Goal: Task Accomplishment & Management: Complete application form

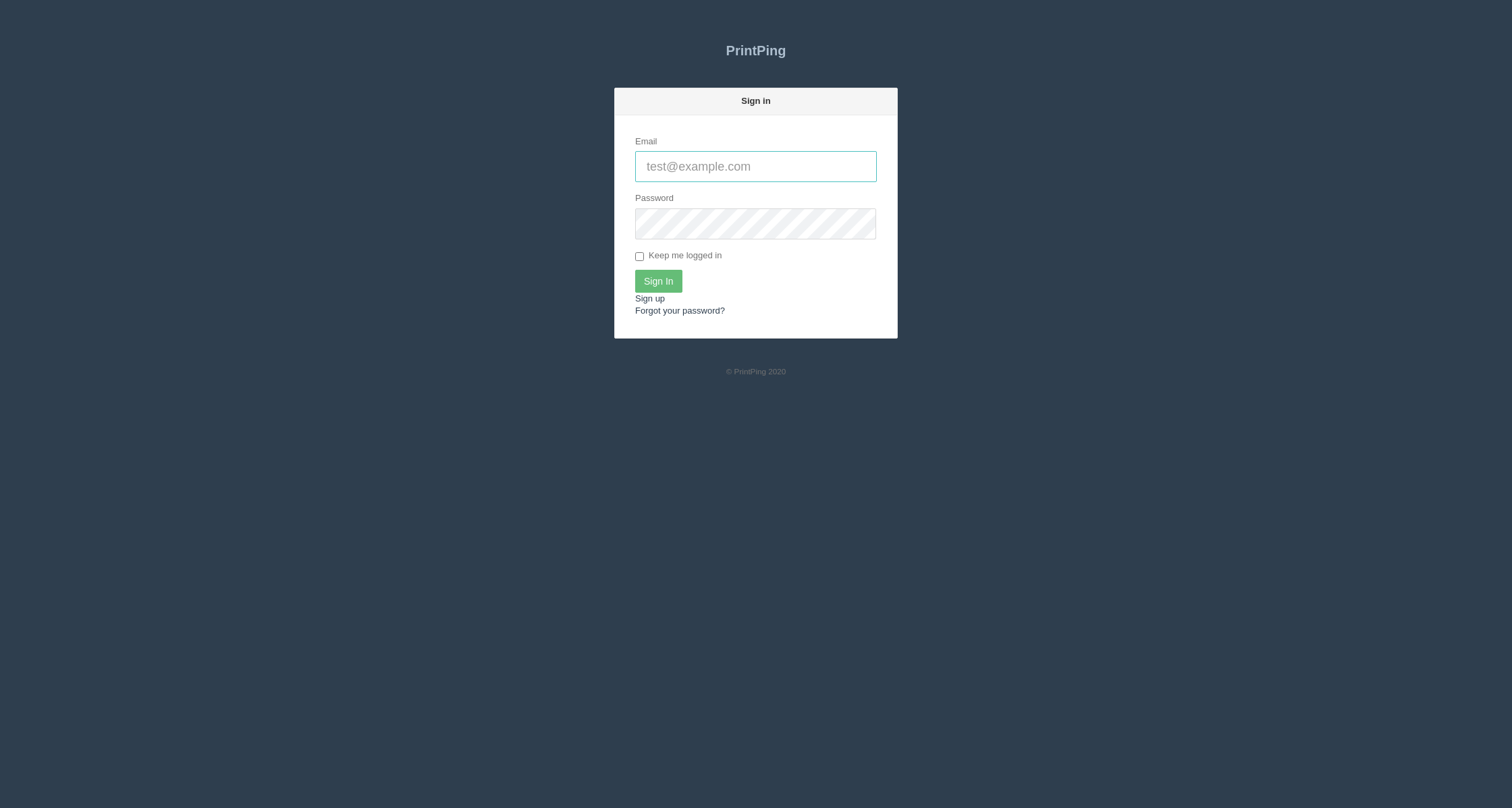
type input "[EMAIL_ADDRESS][DOMAIN_NAME]"
click at [657, 259] on label "Keep me logged in" at bounding box center [678, 256] width 87 height 13
click at [644, 259] on input "Keep me logged in" at bounding box center [639, 257] width 9 height 9
checkbox input "true"
click at [660, 273] on input "Sign In" at bounding box center [658, 282] width 47 height 23
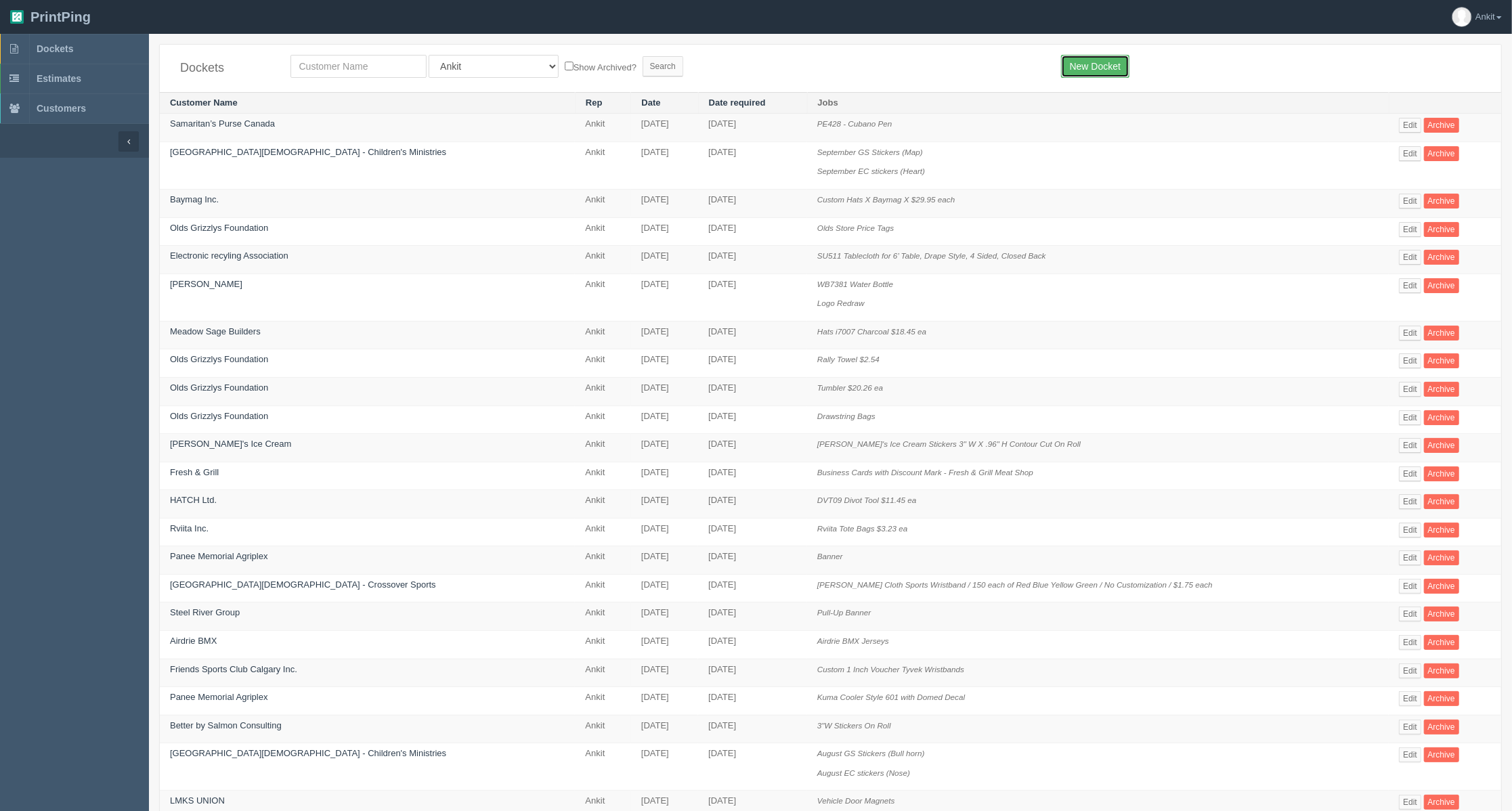
click at [1084, 57] on link "New Docket" at bounding box center [1094, 66] width 68 height 23
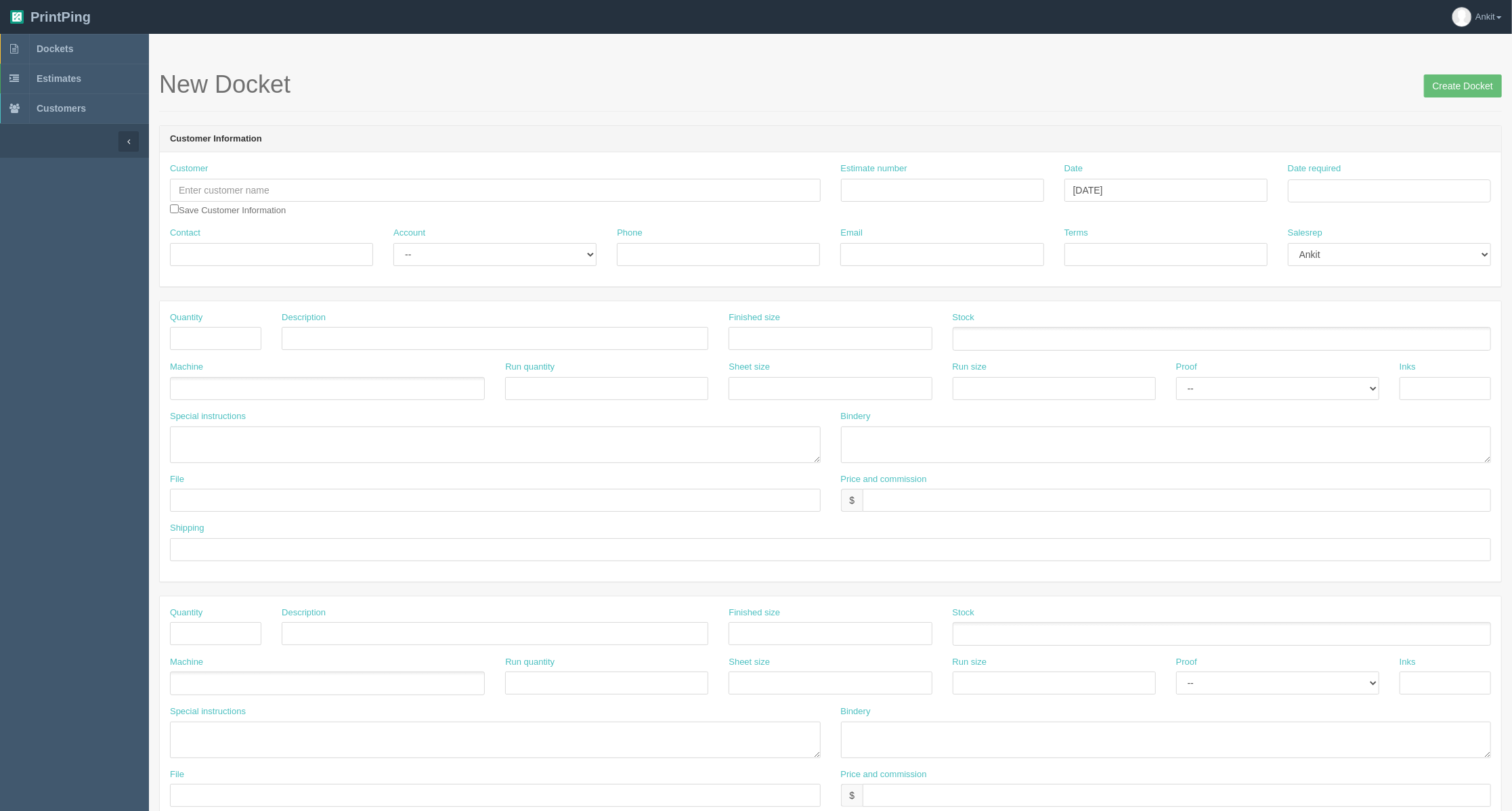
click at [326, 176] on div "Customer Save Customer Information" at bounding box center [495, 190] width 651 height 54
click at [337, 195] on input "text" at bounding box center [495, 190] width 651 height 23
click at [333, 186] on input "text" at bounding box center [495, 190] width 651 height 23
paste input "CSI Coil Solutions Inc."
type input "CSI Coil Solutions Inc."
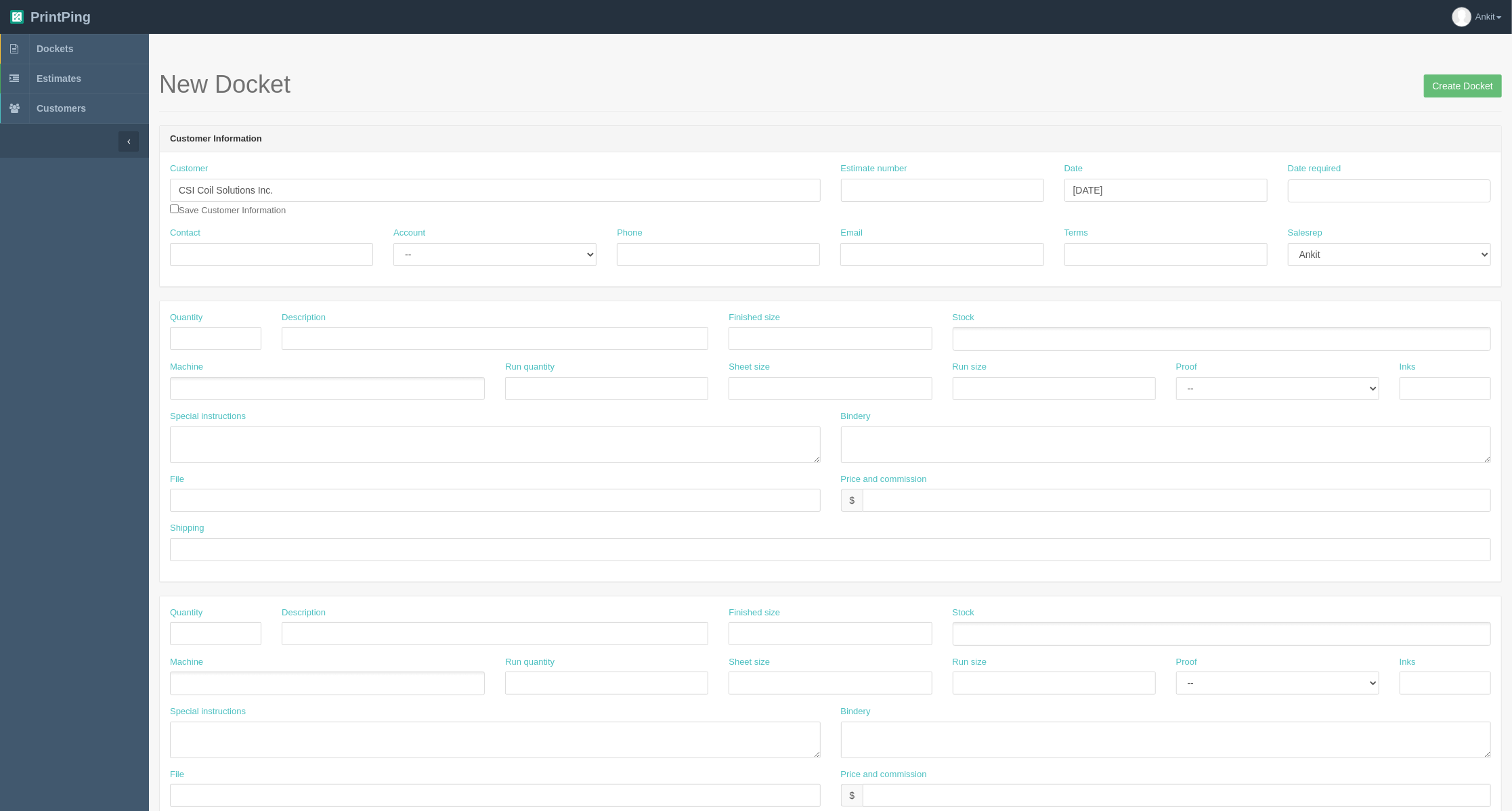
click at [301, 240] on div "Contact" at bounding box center [271, 247] width 203 height 40
click at [307, 248] on input "Contact" at bounding box center [271, 255] width 203 height 23
paste input "Karen Conway"
type input "Karen Conway"
click at [178, 207] on input "checkbox" at bounding box center [174, 209] width 9 height 9
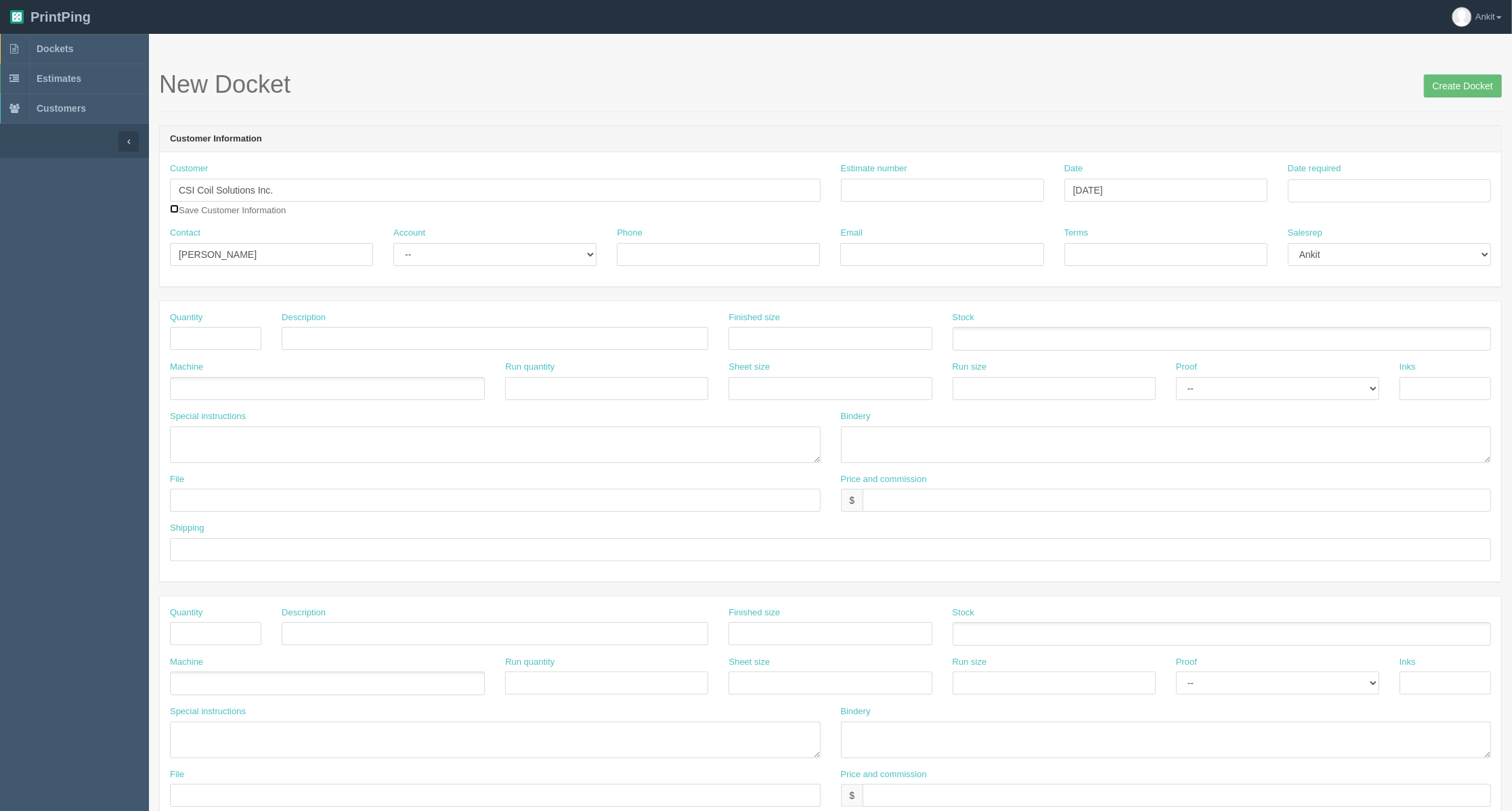
checkbox input "true"
click at [393, 256] on select "-- Existing Client Allrush Client Rep Client" at bounding box center [495, 255] width 203 height 23
select select "Allrush Client"
click at [393, 243] on select "-- Existing Client Allrush Client Rep Client" at bounding box center [495, 255] width 203 height 23
click at [215, 336] on input "text" at bounding box center [215, 339] width 92 height 23
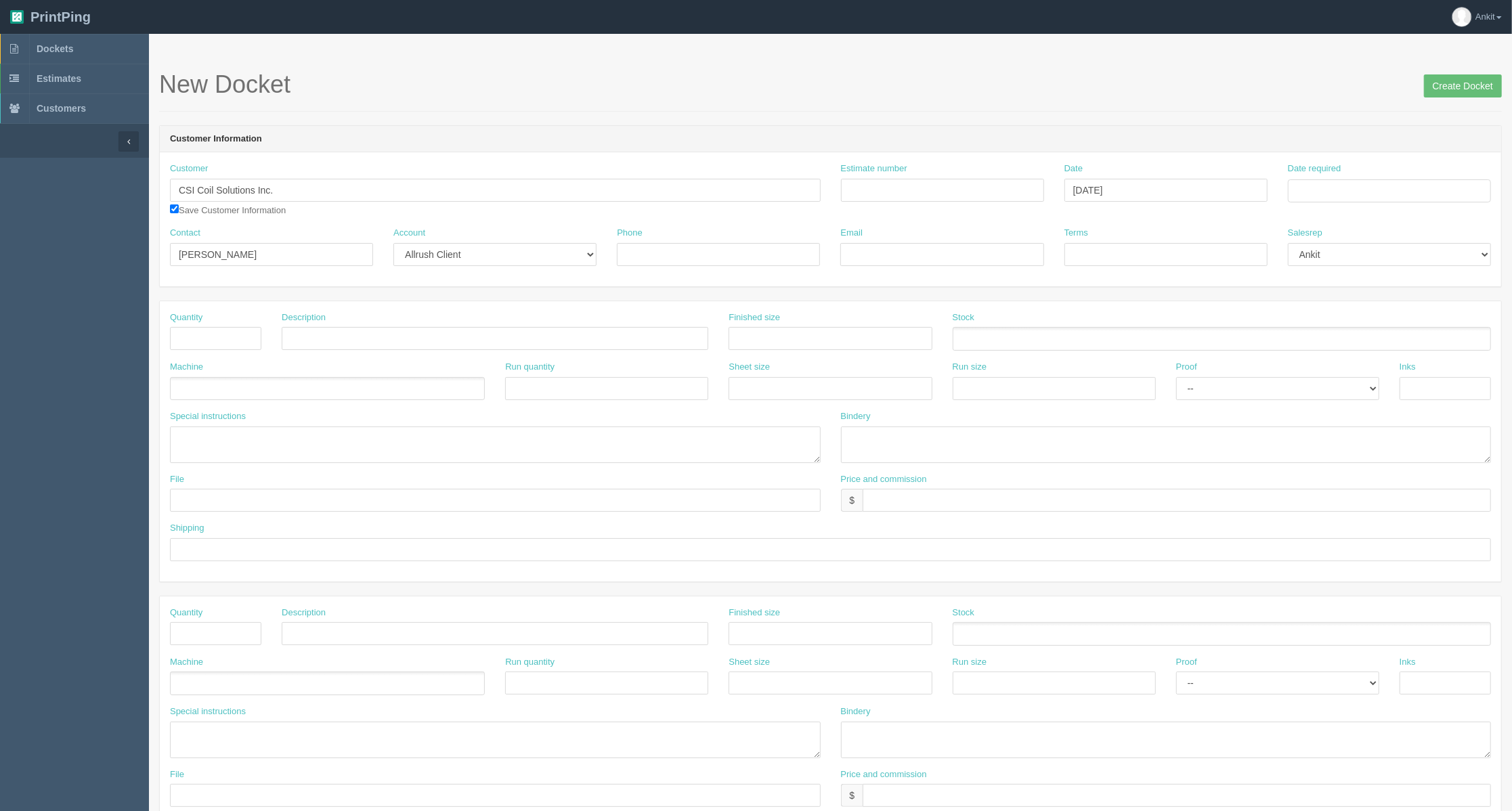
click at [830, 251] on div "Email" at bounding box center [941, 251] width 224 height 49
click at [879, 251] on input "Email" at bounding box center [942, 255] width 203 height 23
paste input "kconway@wishforthisevents.ca"
type input "kconway@wishforthisevents.ca"
click at [658, 269] on div "Phone" at bounding box center [718, 251] width 224 height 49
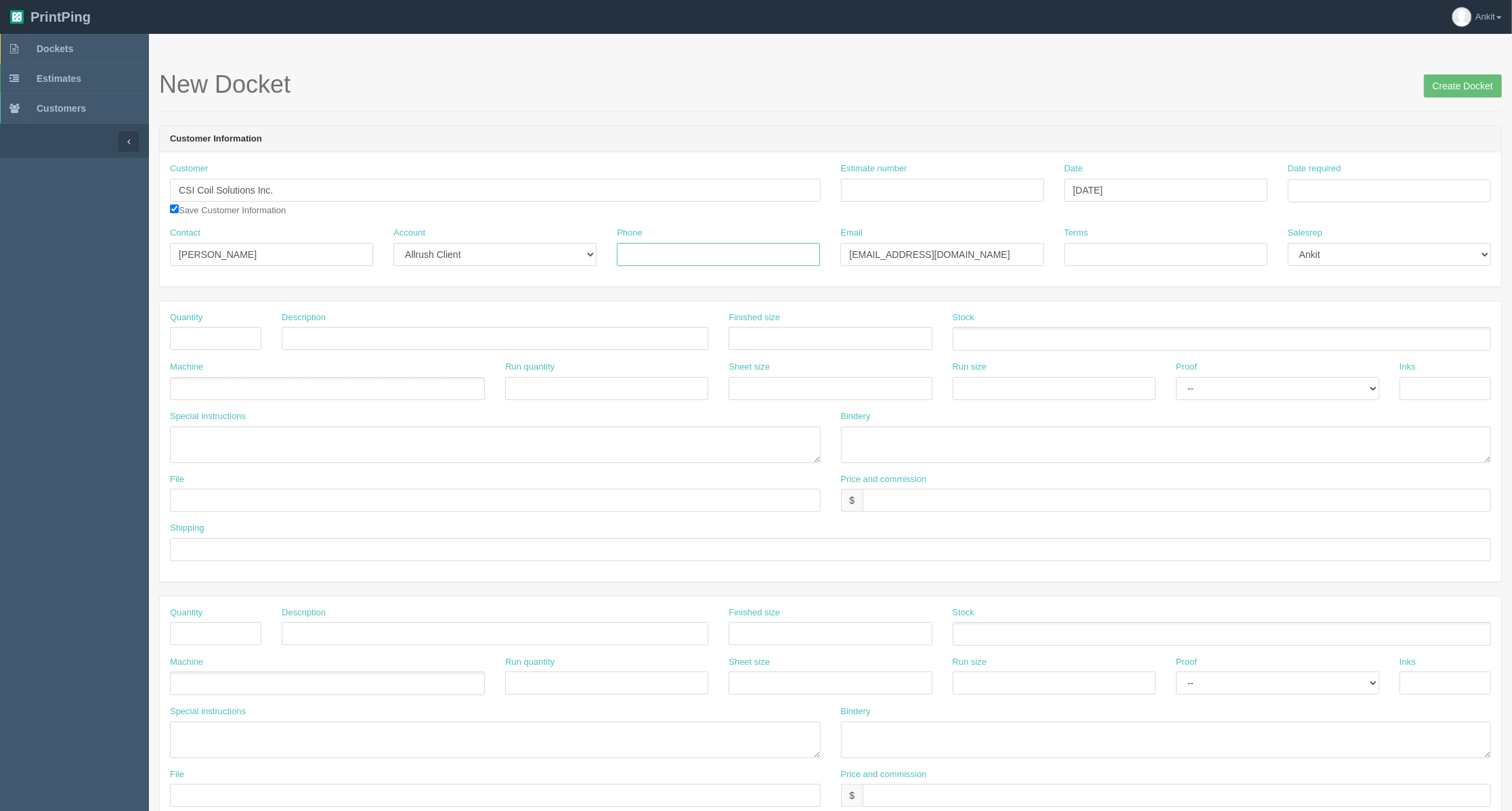
click at [651, 258] on input "Phone" at bounding box center [718, 255] width 203 height 23
paste input "403.870.4077"
type input "403.870.4077"
click at [1083, 249] on input "Terms" at bounding box center [1165, 255] width 203 height 23
type input "COD %50 Deposit"
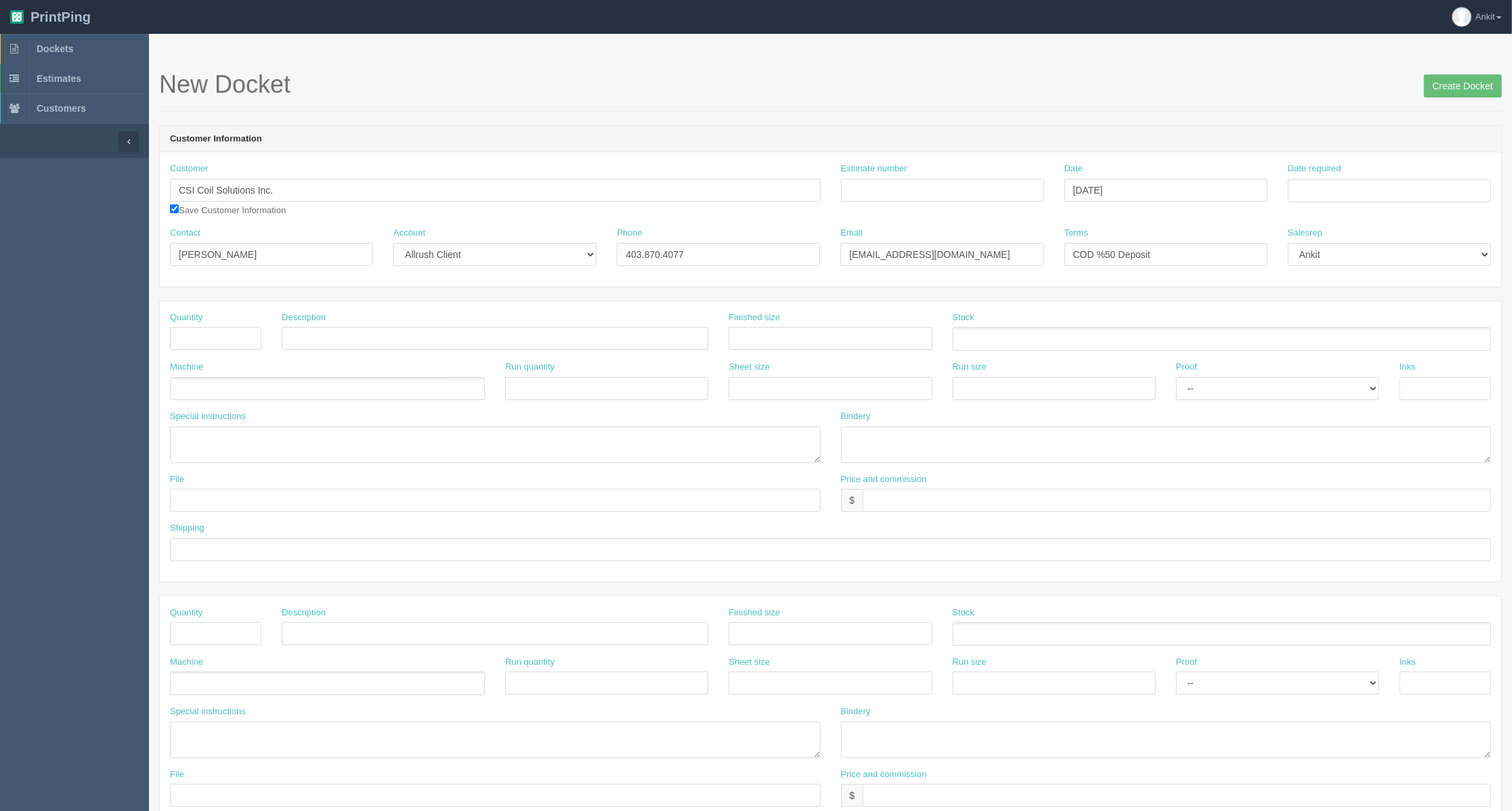
click at [1332, 179] on div "Date required" at bounding box center [1389, 182] width 203 height 40
click at [1332, 190] on input "Date required" at bounding box center [1389, 191] width 203 height 23
drag, startPoint x: 1339, startPoint y: 217, endPoint x: 1346, endPoint y: 231, distance: 15.7
click at [1339, 217] on th "August 2025" at bounding box center [1354, 221] width 90 height 27
click at [1322, 410] on span "Sep" at bounding box center [1311, 414] width 31 height 37
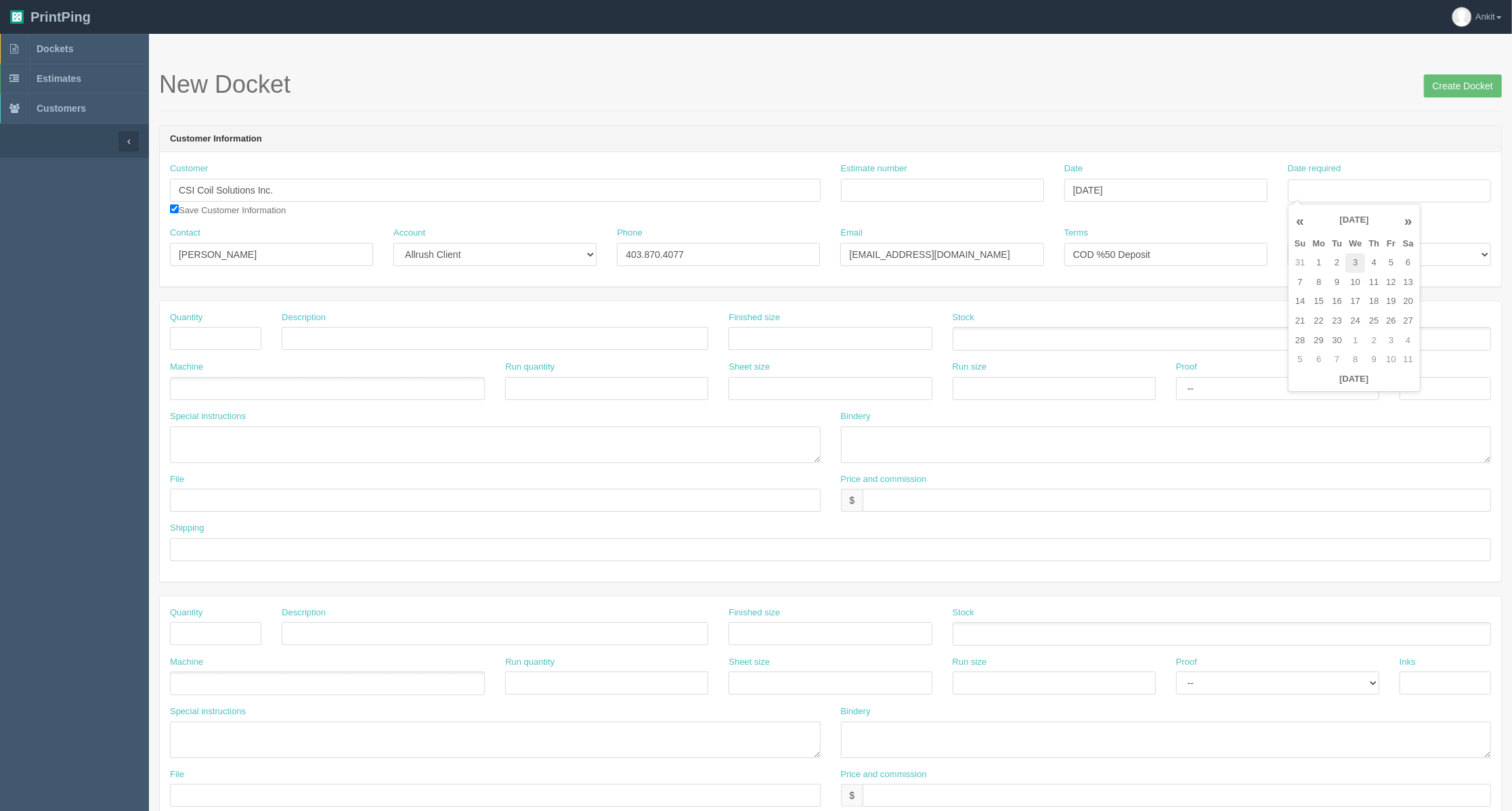
click at [1355, 269] on td "3" at bounding box center [1355, 263] width 20 height 20
type input "September 3, 2025"
click at [992, 211] on div "Estimate number" at bounding box center [942, 187] width 224 height 49
click at [233, 337] on input "text" at bounding box center [215, 339] width 92 height 23
type input "50"
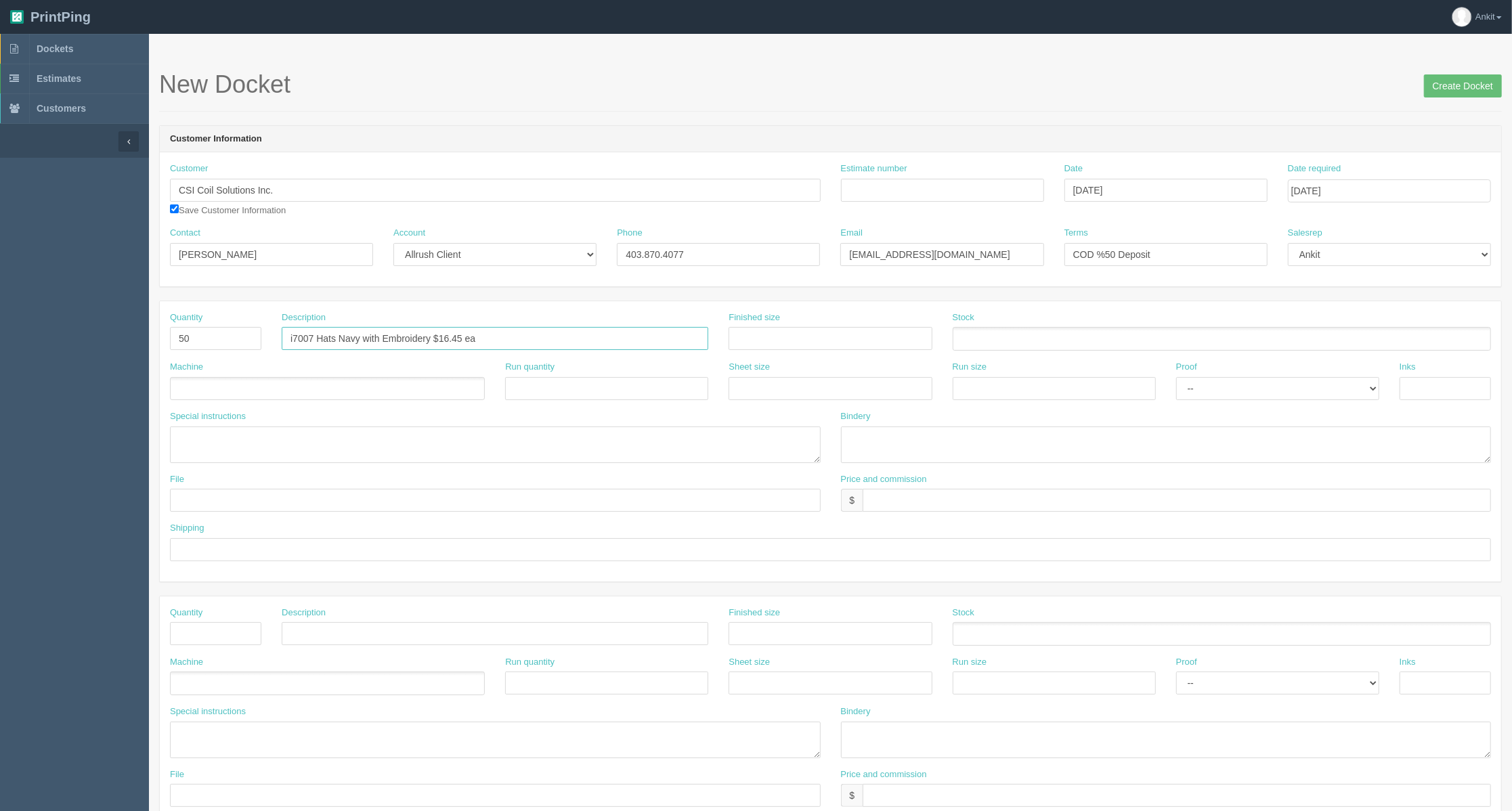
type input "i7007 Hats Navy with Embroidery $16.45 ea"
click at [397, 385] on ul at bounding box center [327, 389] width 315 height 23
type input "Outsourced"
click at [228, 447] on textarea at bounding box center [495, 445] width 651 height 37
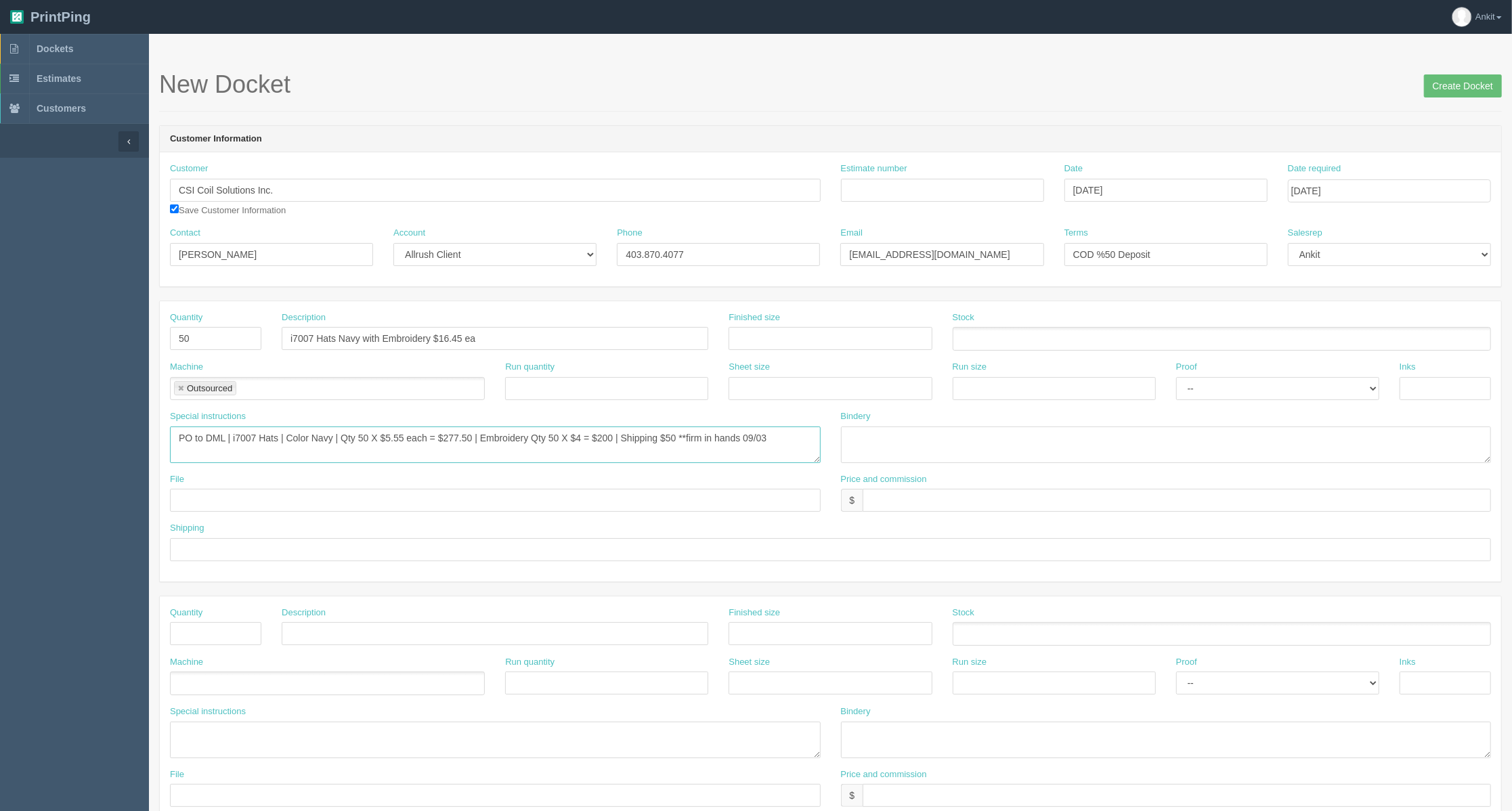
type textarea "PO to DML | i7007 Hats | Color Navy | Qty 50 X $5.55 each = $277.50 | Embroider…"
click at [229, 505] on input "text" at bounding box center [495, 500] width 651 height 23
type input "sent to vendor"
click at [237, 549] on input "text" at bounding box center [830, 550] width 1321 height 23
type input "call/email for pick up"
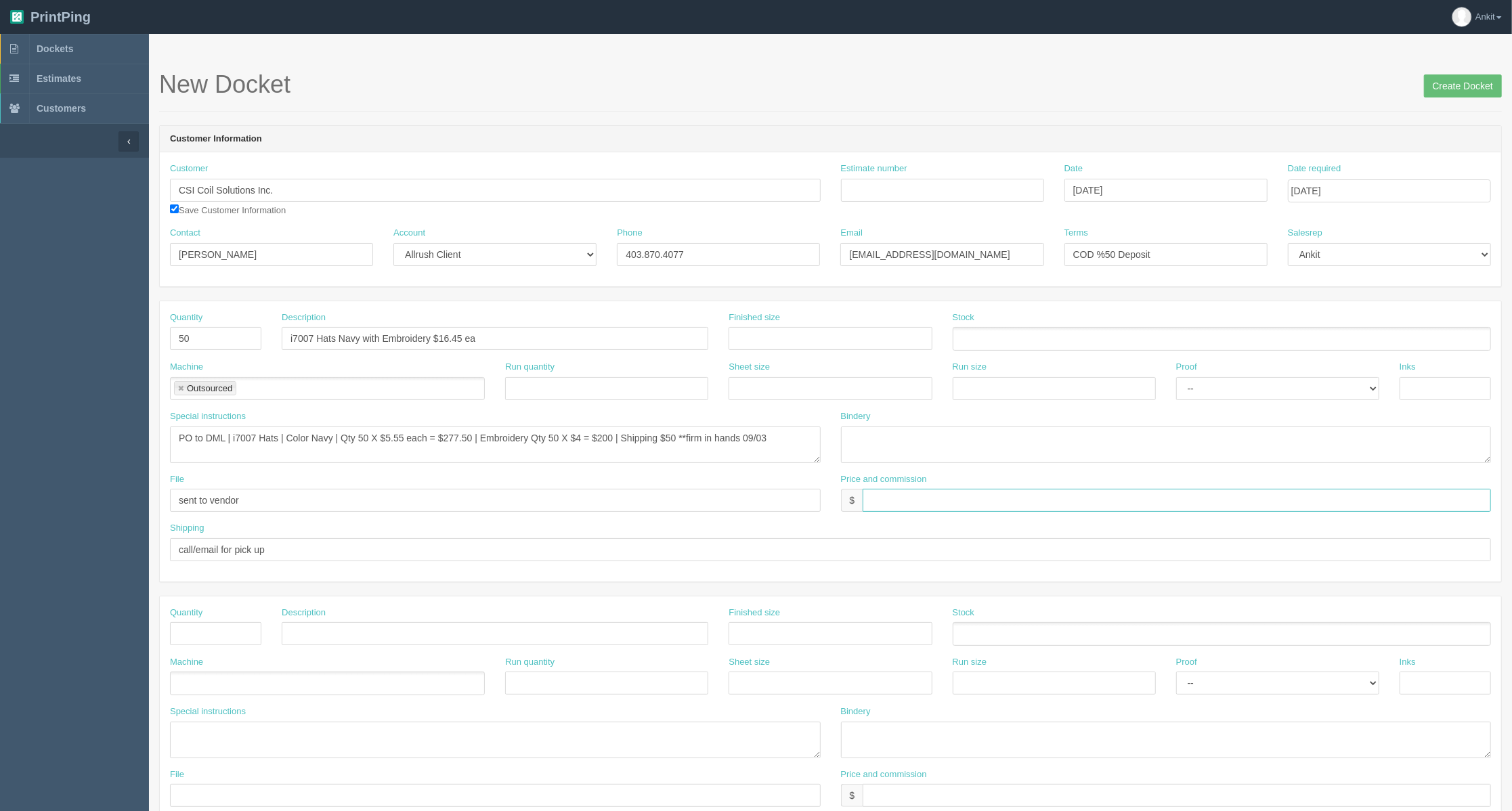
click at [896, 497] on input "text" at bounding box center [1176, 500] width 629 height 23
click at [912, 499] on input "$" at bounding box center [1176, 500] width 629 height 23
type input "$822.50 AG$31.65 AR$223.66"
click at [959, 183] on input "Estimate number" at bounding box center [942, 190] width 203 height 23
type input "6025"
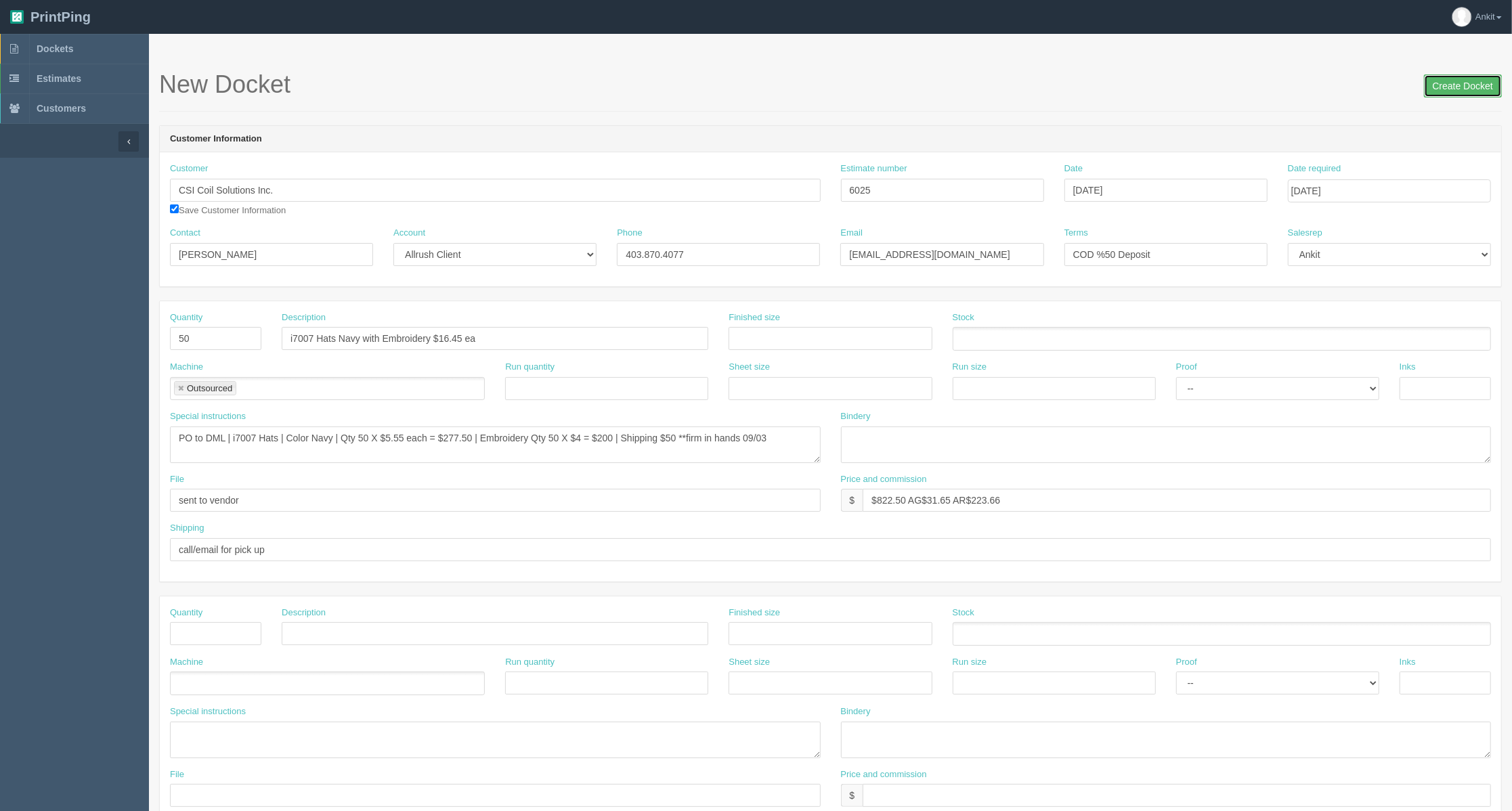
click at [1456, 87] on input "Create Docket" at bounding box center [1463, 86] width 78 height 23
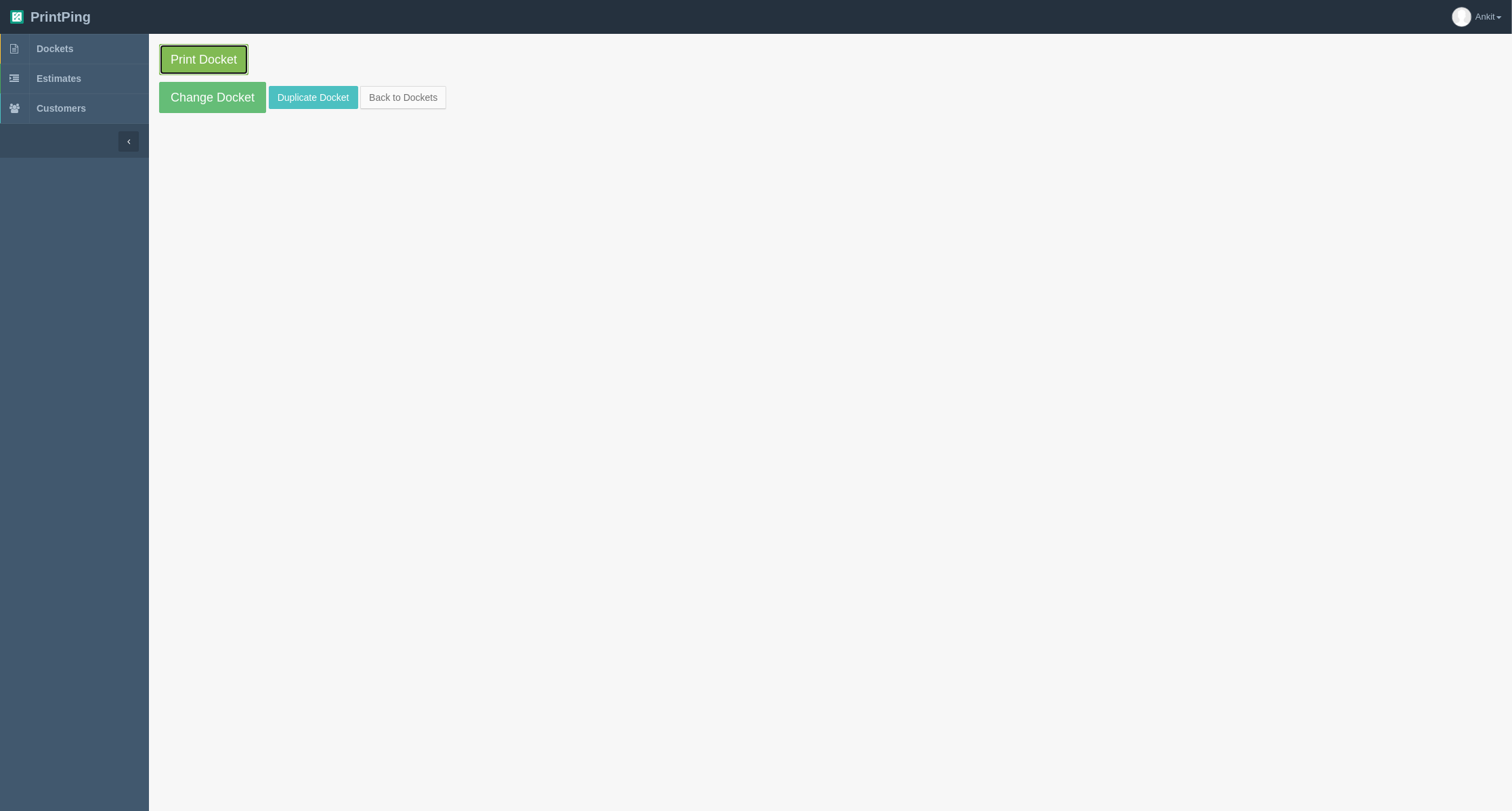
click at [165, 54] on link "Print Docket" at bounding box center [204, 59] width 90 height 31
